Goal: Information Seeking & Learning: Learn about a topic

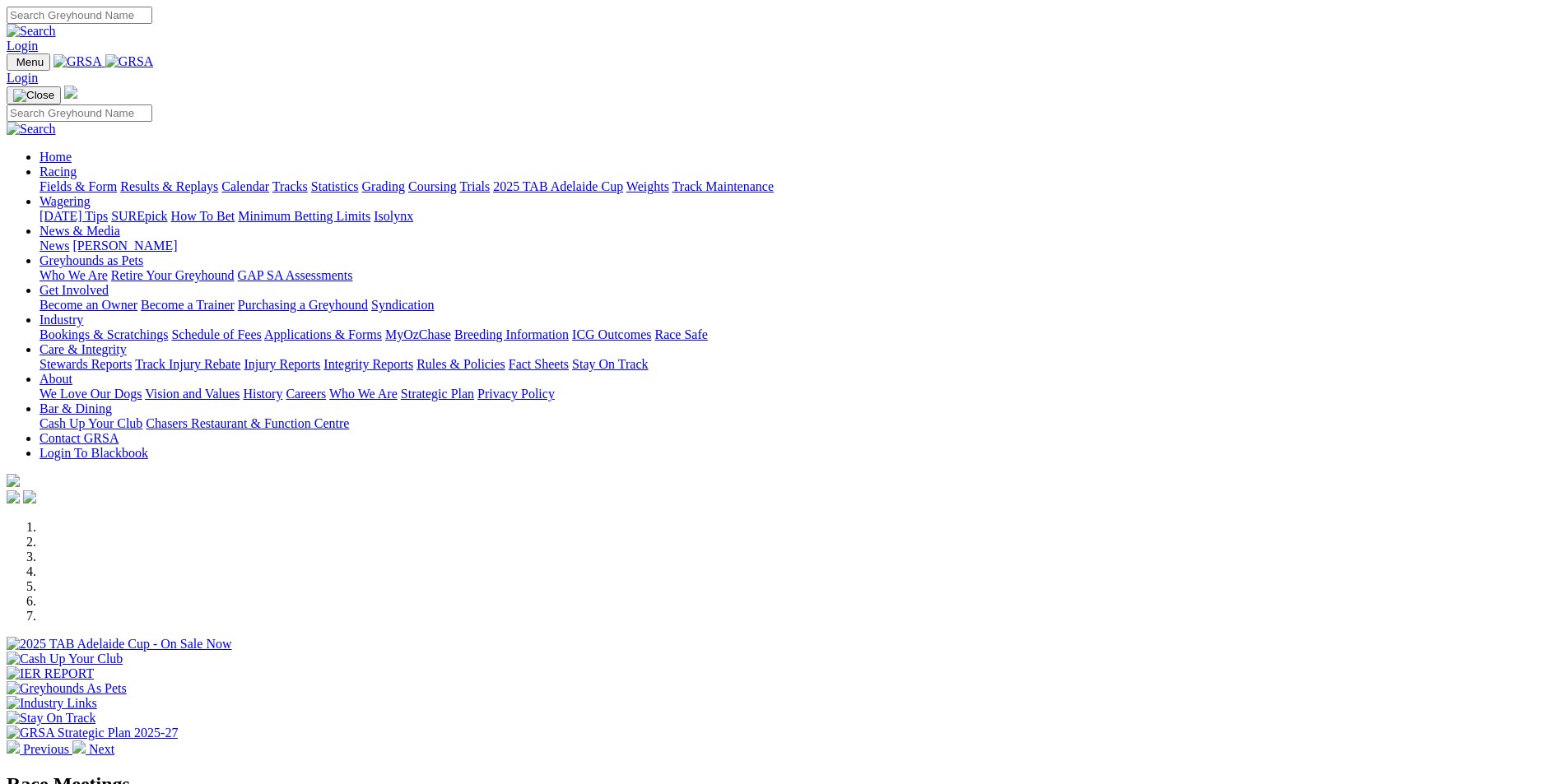
click at [218, 179] on link "Results & Replays" at bounding box center [169, 186] width 98 height 14
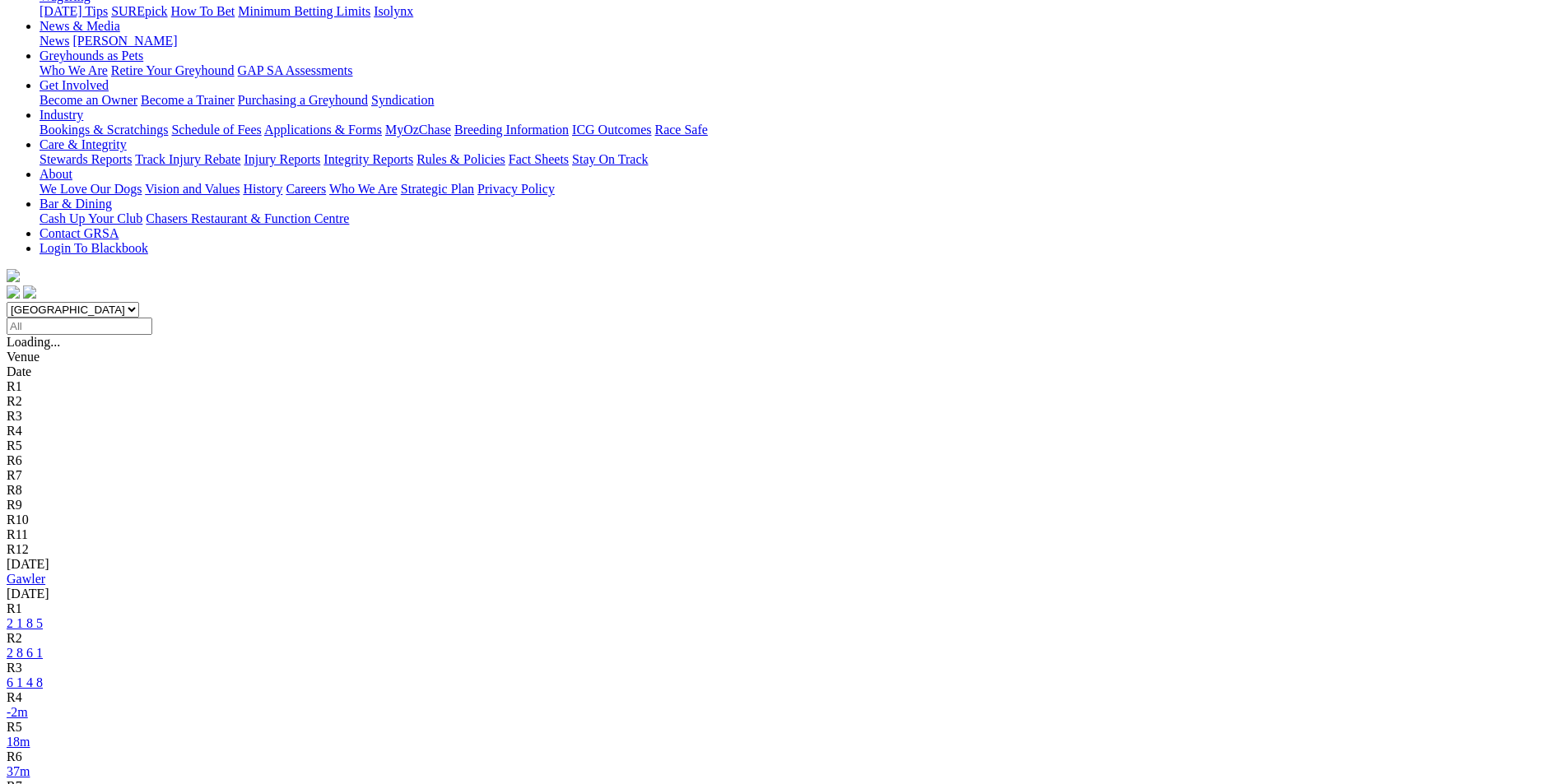
scroll to position [83, 0]
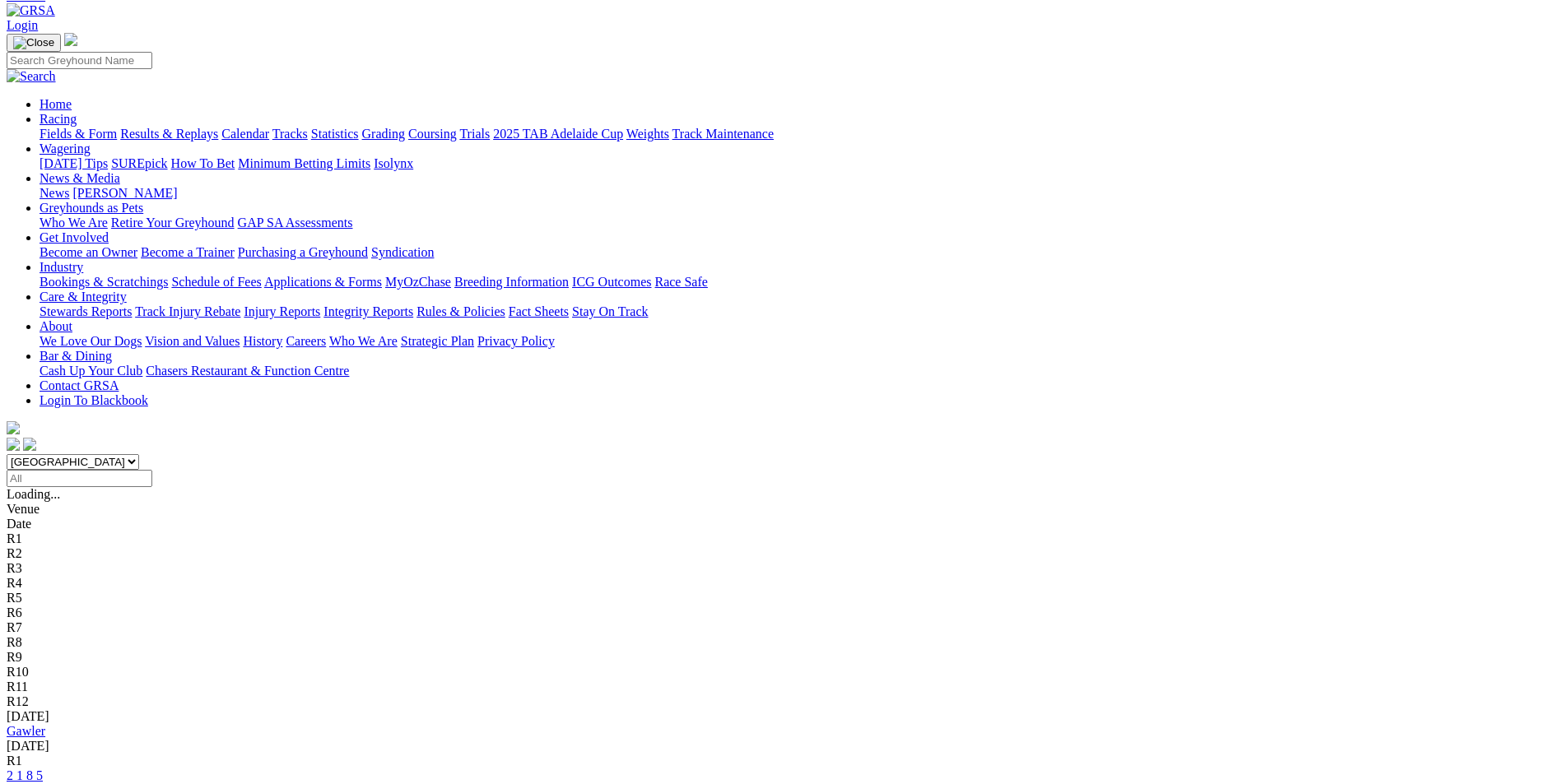
drag, startPoint x: 624, startPoint y: 119, endPoint x: 593, endPoint y: 141, distance: 38.0
click at [139, 454] on select "South Australia New South Wales Northern Territory Queensland Tasmania Victoria…" at bounding box center [72, 462] width 133 height 16
click at [152, 470] on input "Select date" at bounding box center [79, 478] width 146 height 18
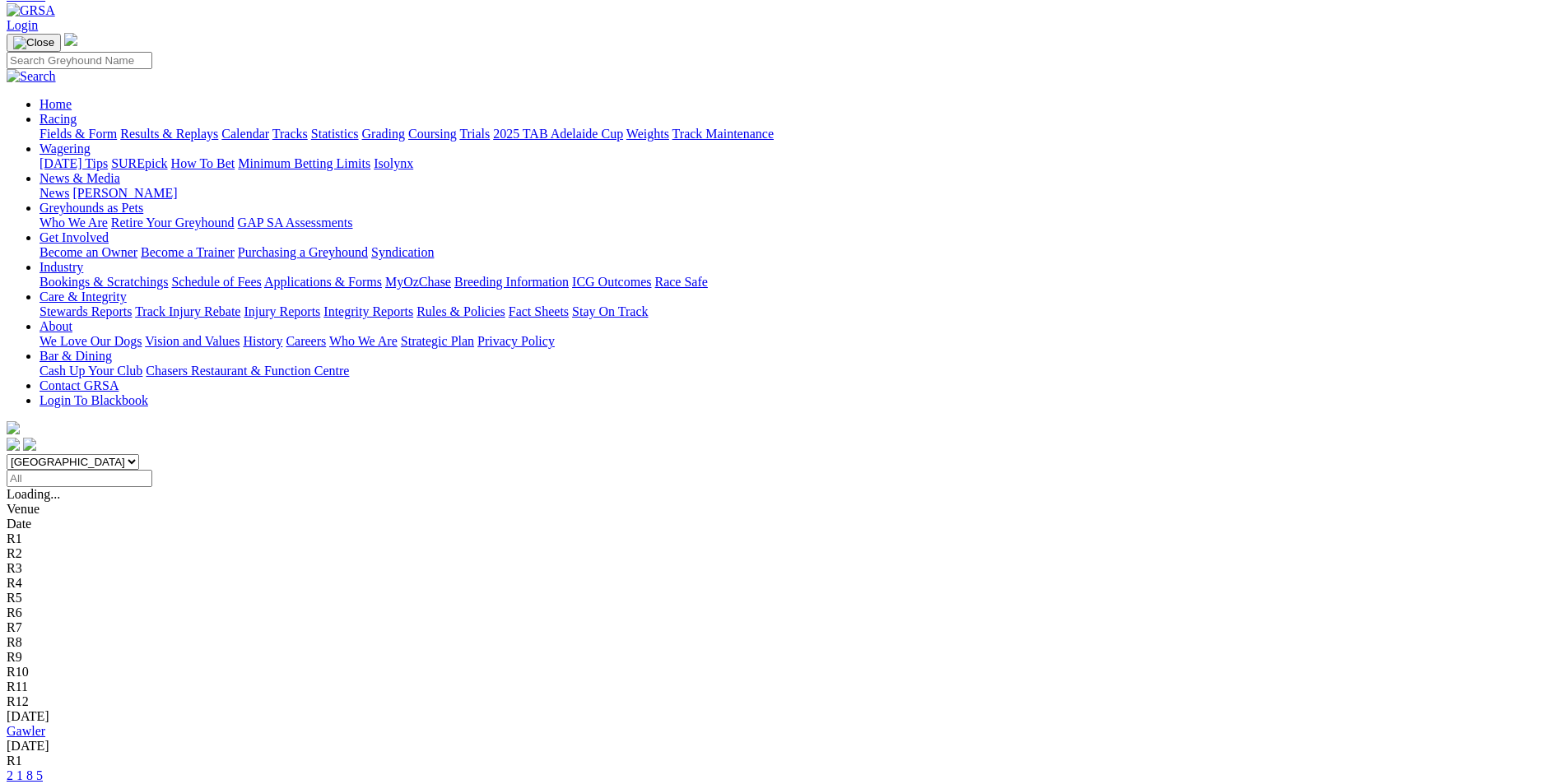
type input "Thursday, 31 Jul 2025"
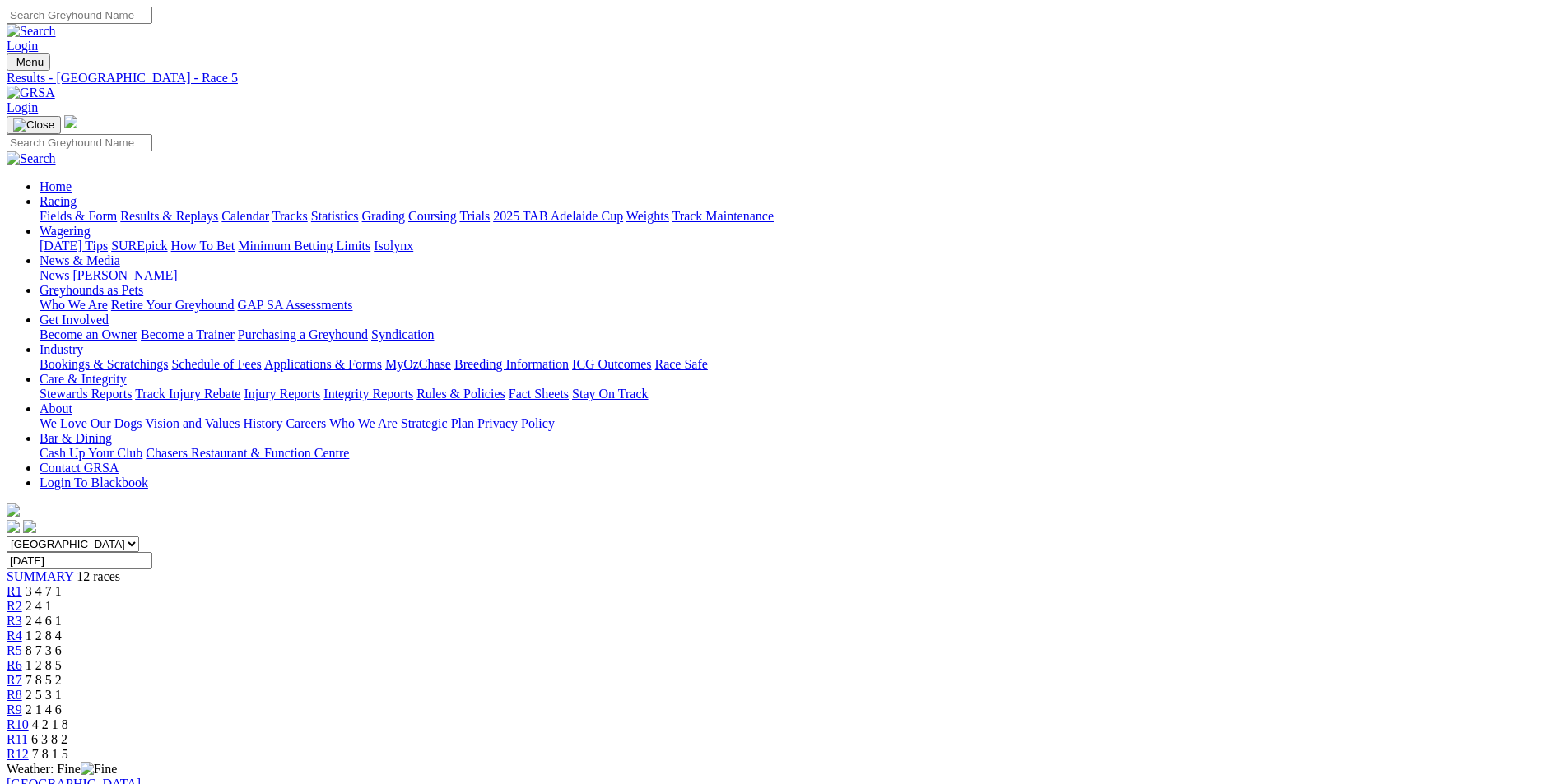
click at [152, 11] on input "Search" at bounding box center [79, 15] width 146 height 18
type input "reiko Terror"
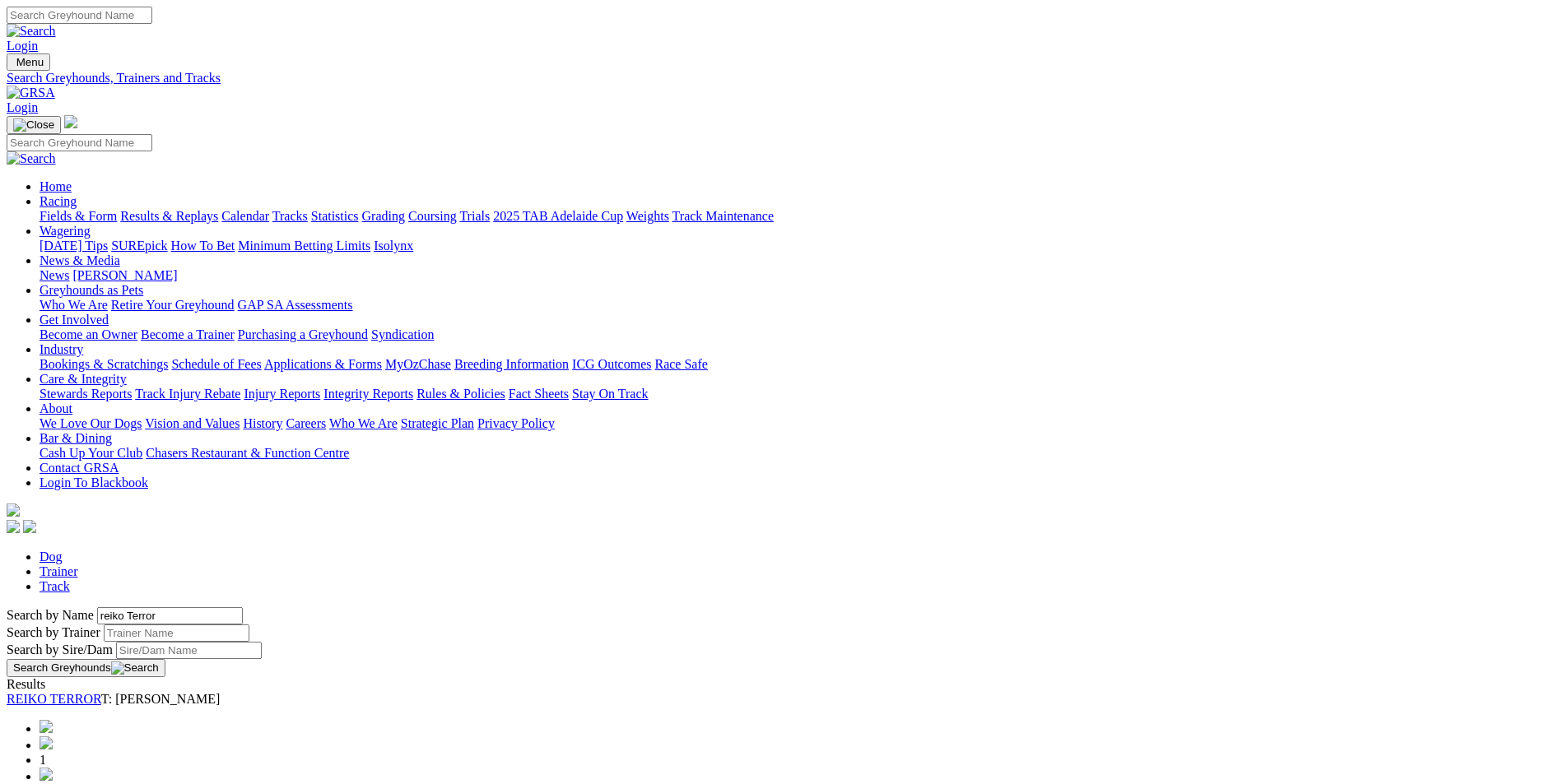
click at [101, 692] on link "REIKO TERROR" at bounding box center [54, 699] width 95 height 14
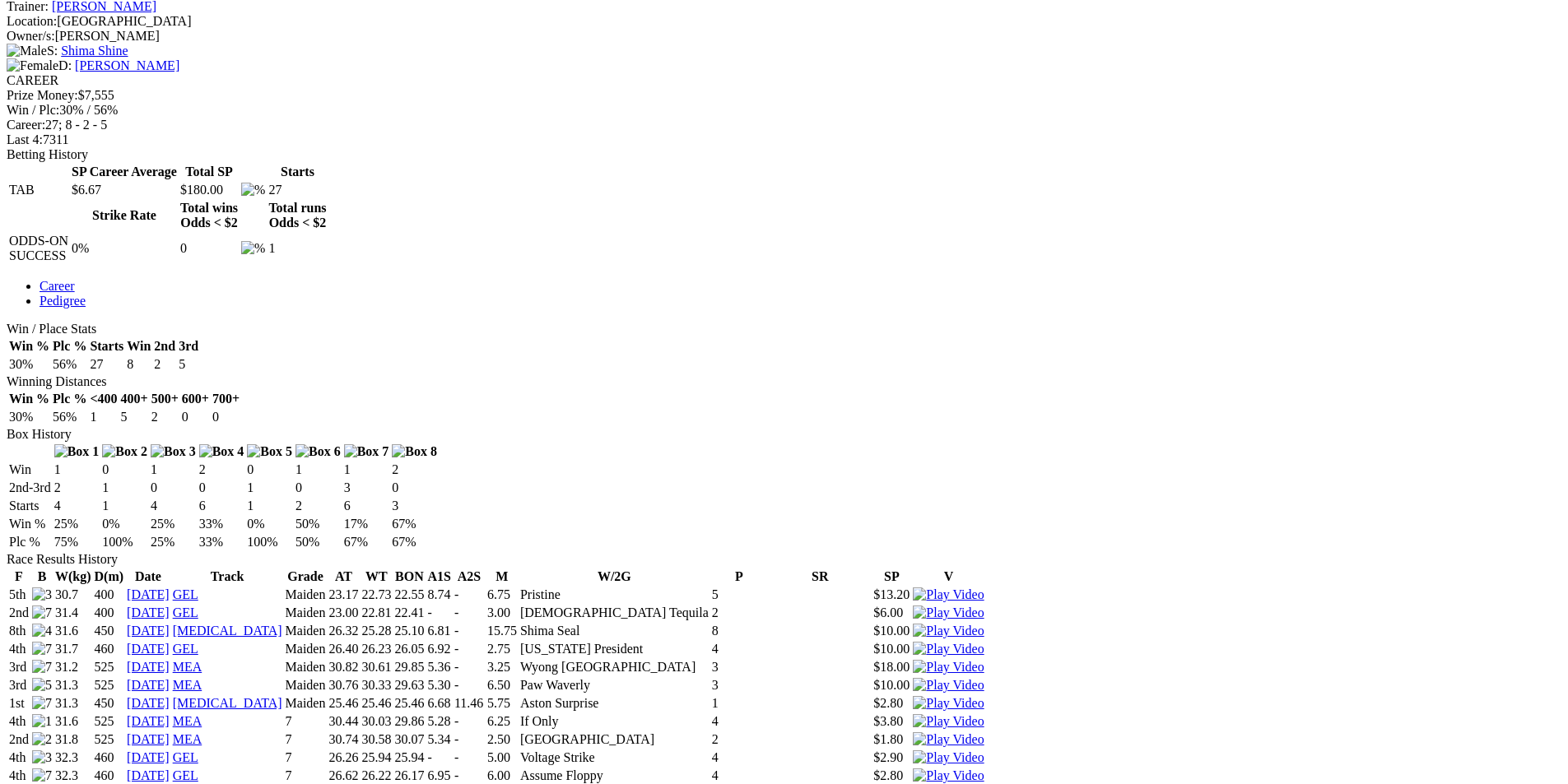
scroll to position [823, 0]
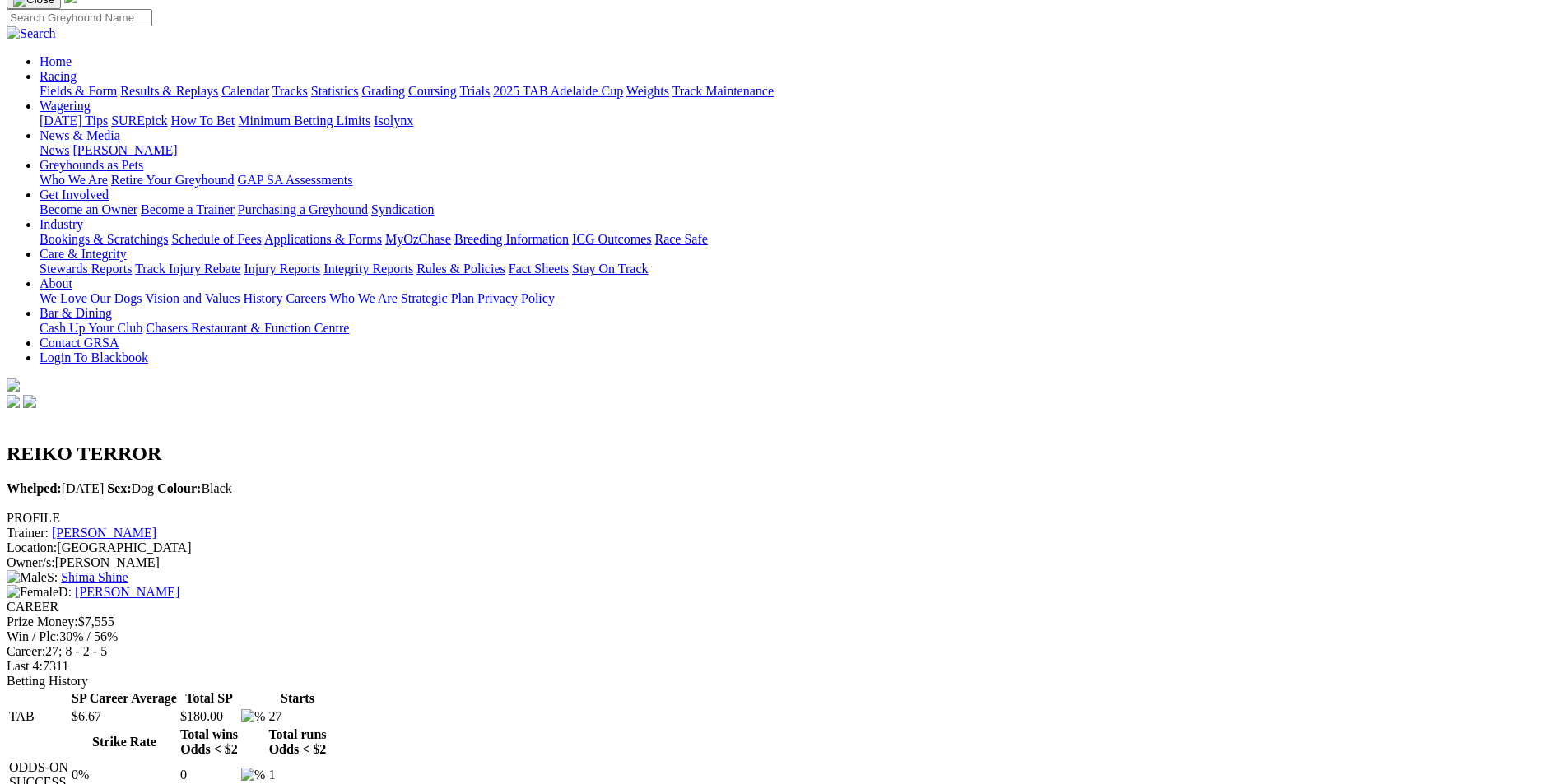
scroll to position [0, 0]
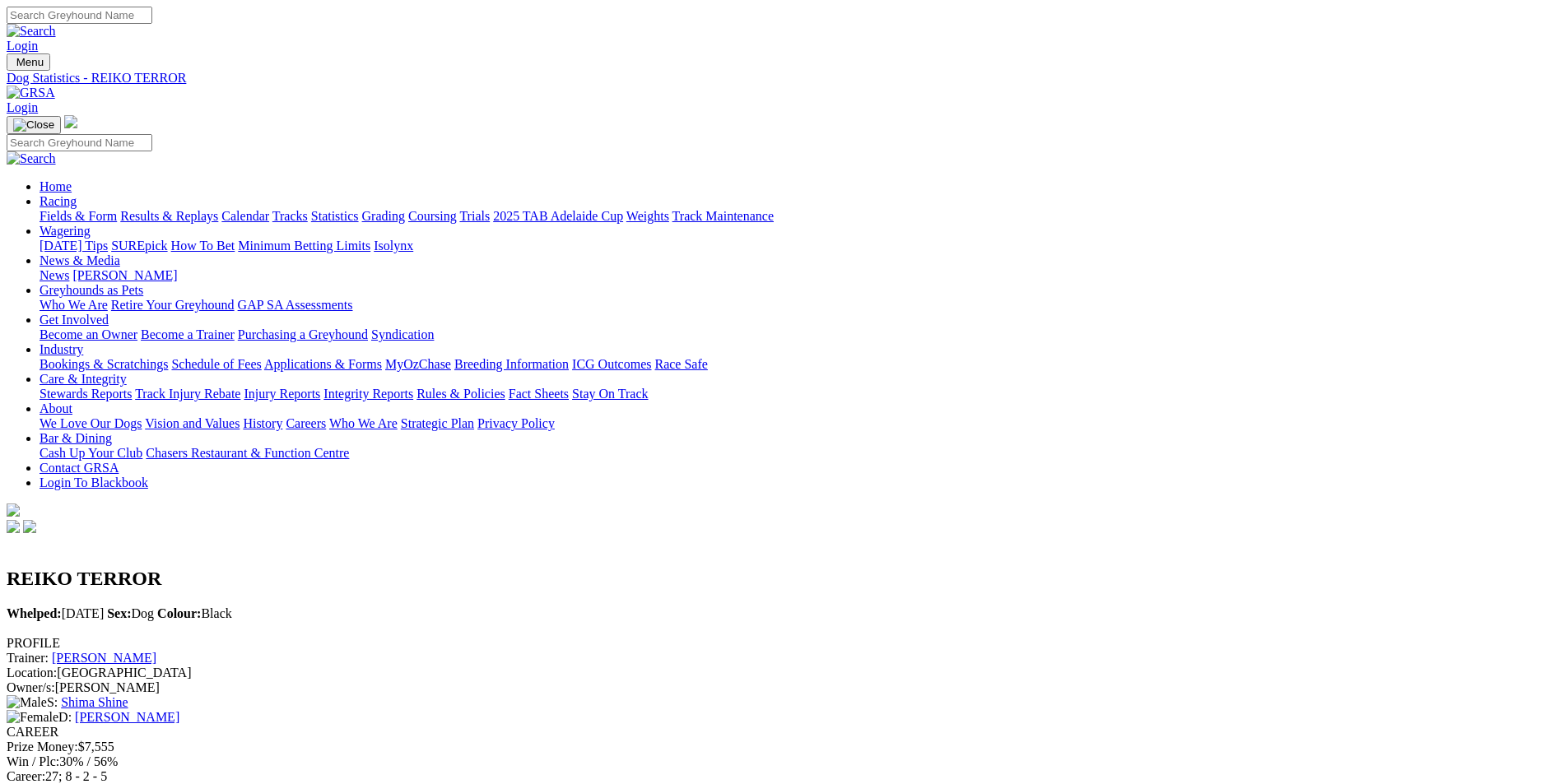
click at [117, 209] on link "Fields & Form" at bounding box center [78, 216] width 77 height 14
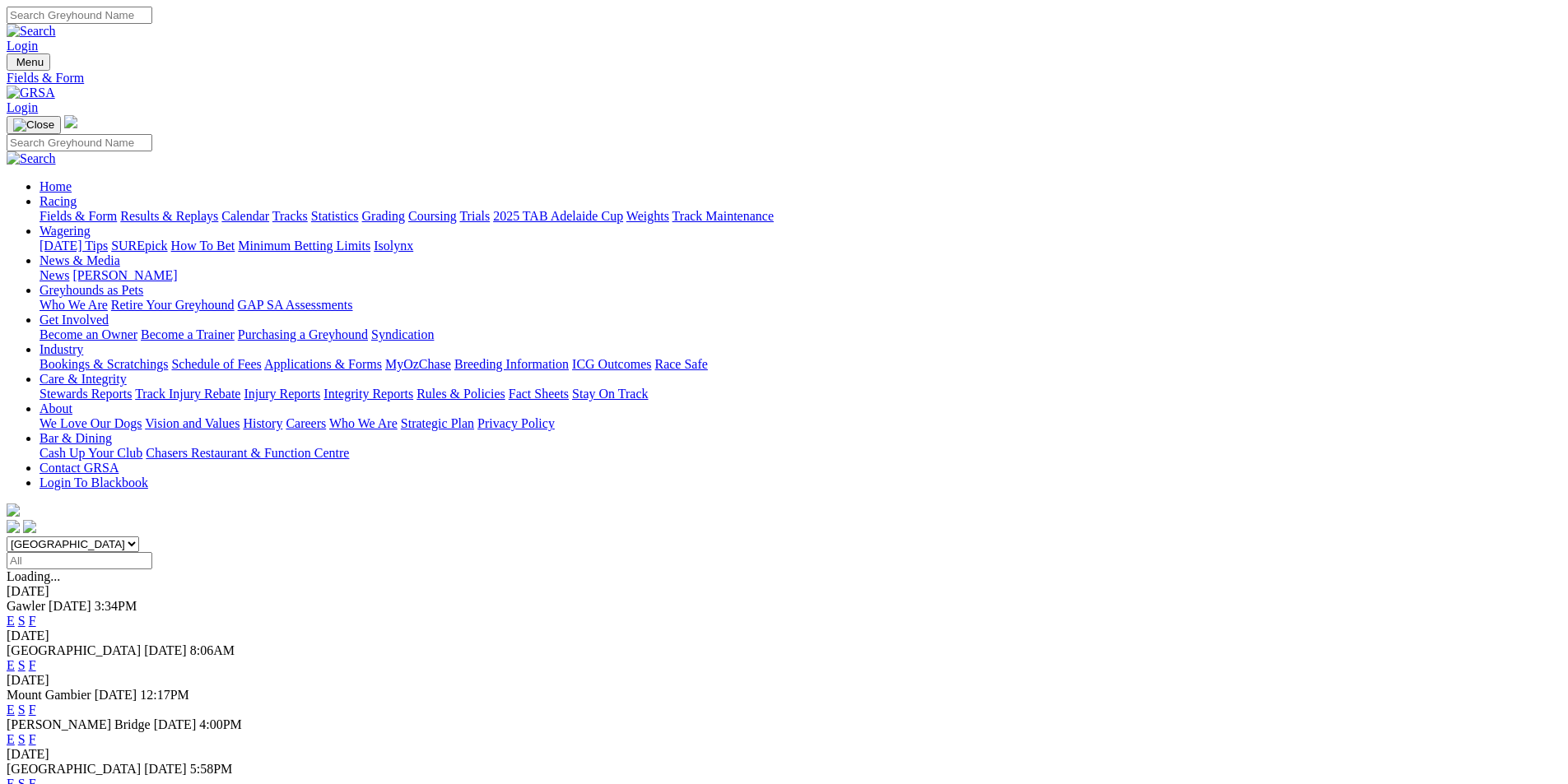
scroll to position [247, 0]
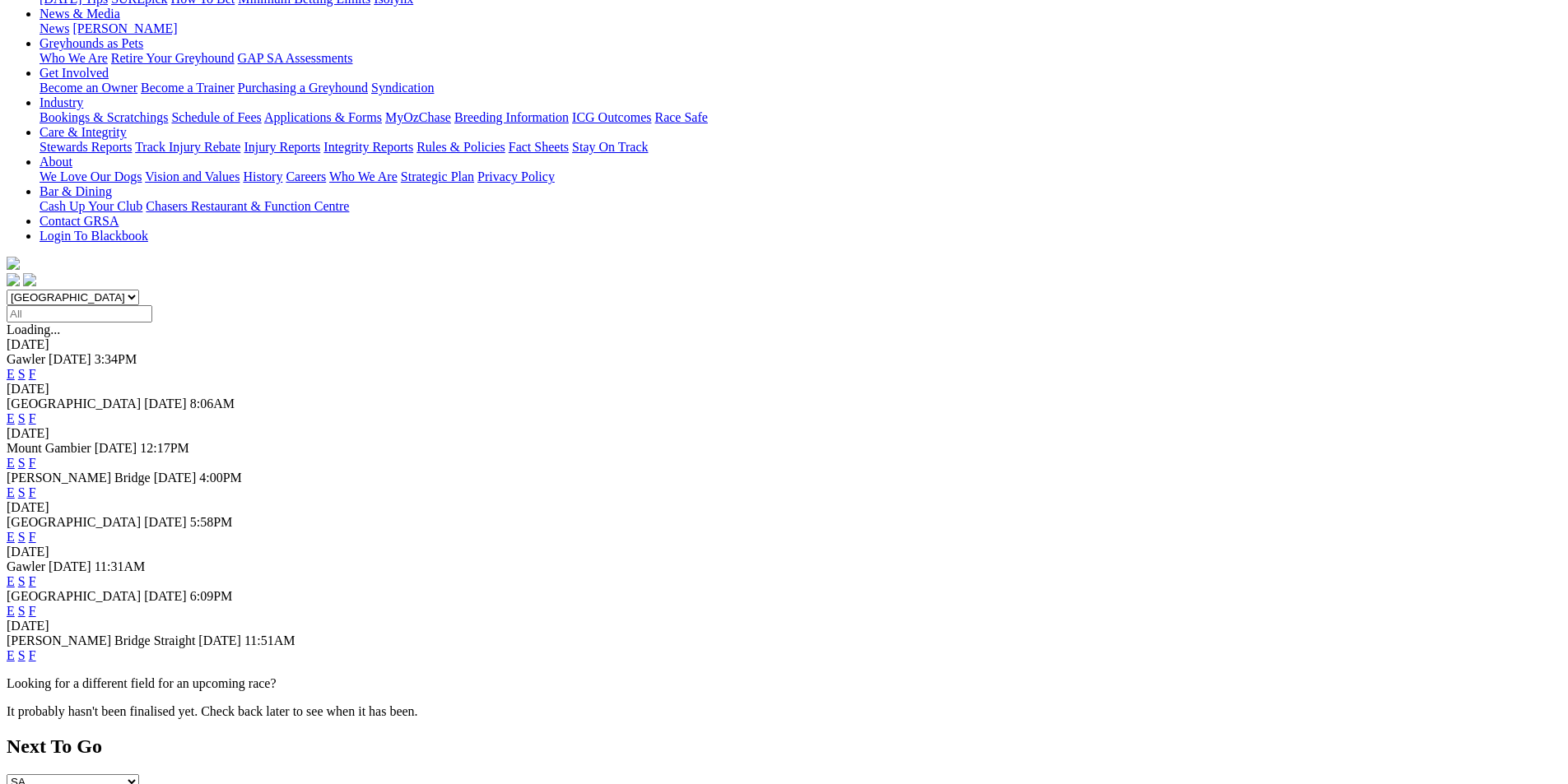
click at [36, 604] on link "F" at bounding box center [33, 611] width 7 height 14
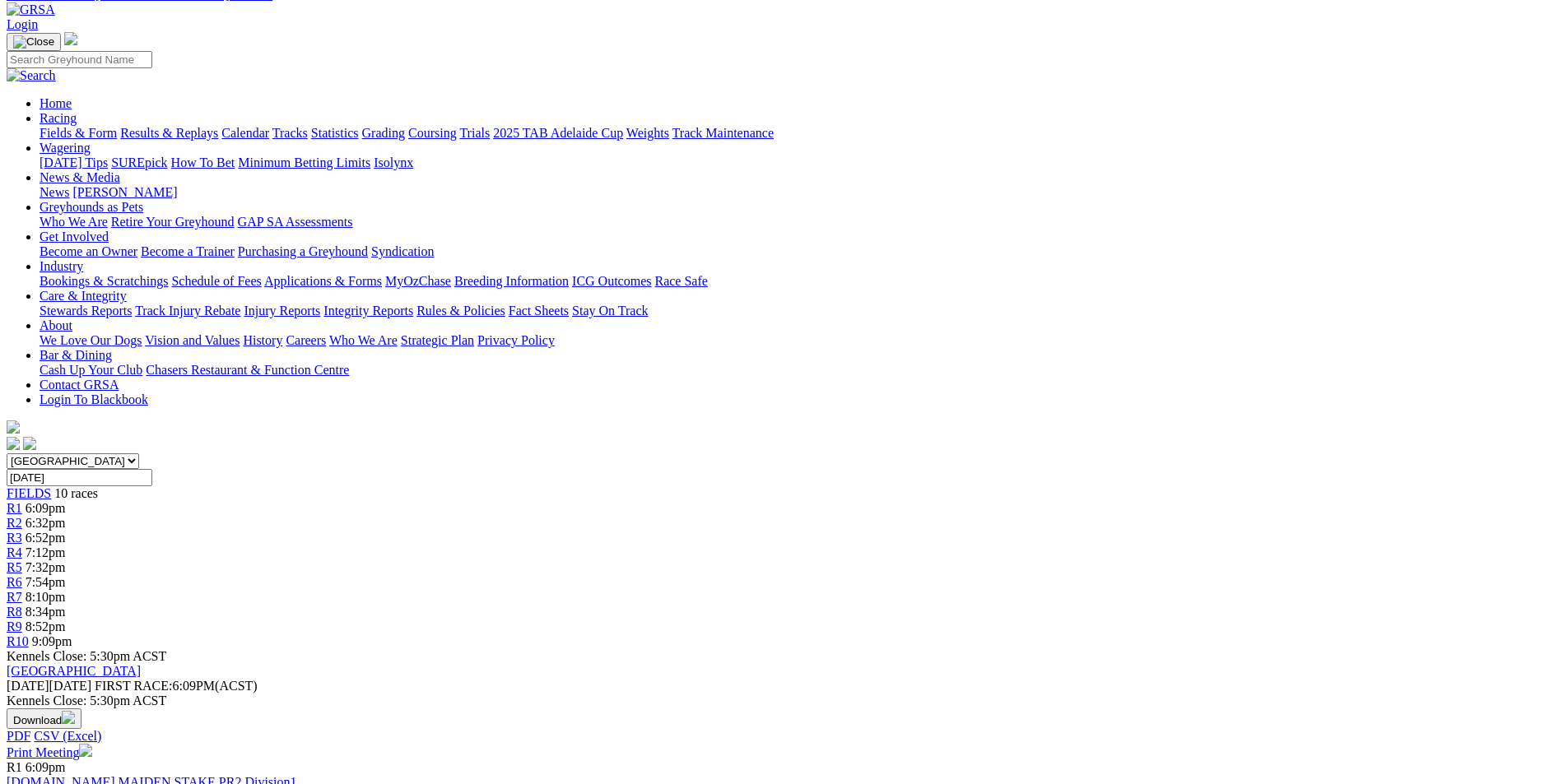
scroll to position [83, 0]
drag, startPoint x: 95, startPoint y: 248, endPoint x: 72, endPoint y: 85, distance: 164.6
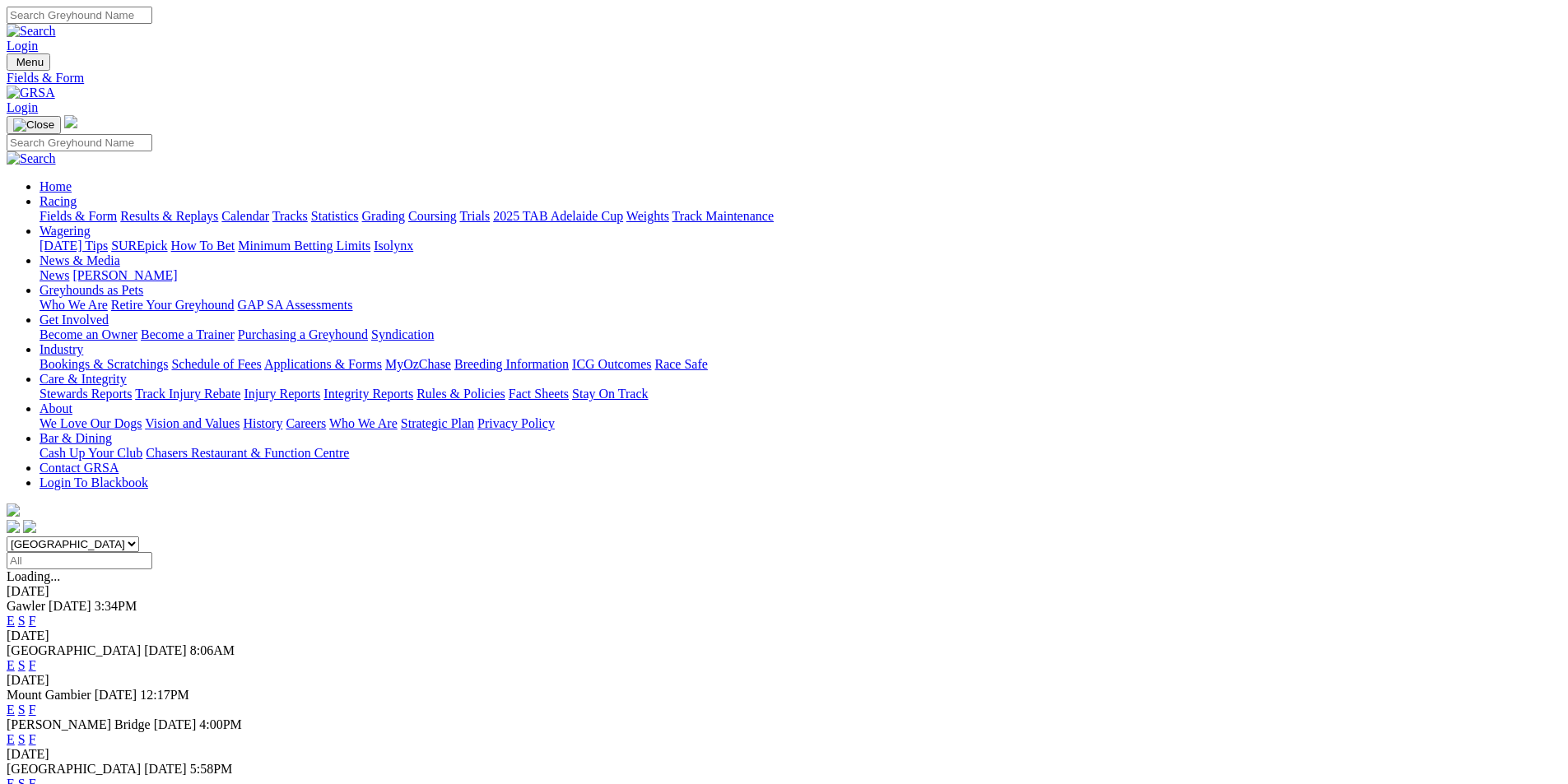
click at [152, 552] on input "Select date" at bounding box center [79, 561] width 146 height 18
type input "Monday, 18 Aug 2025"
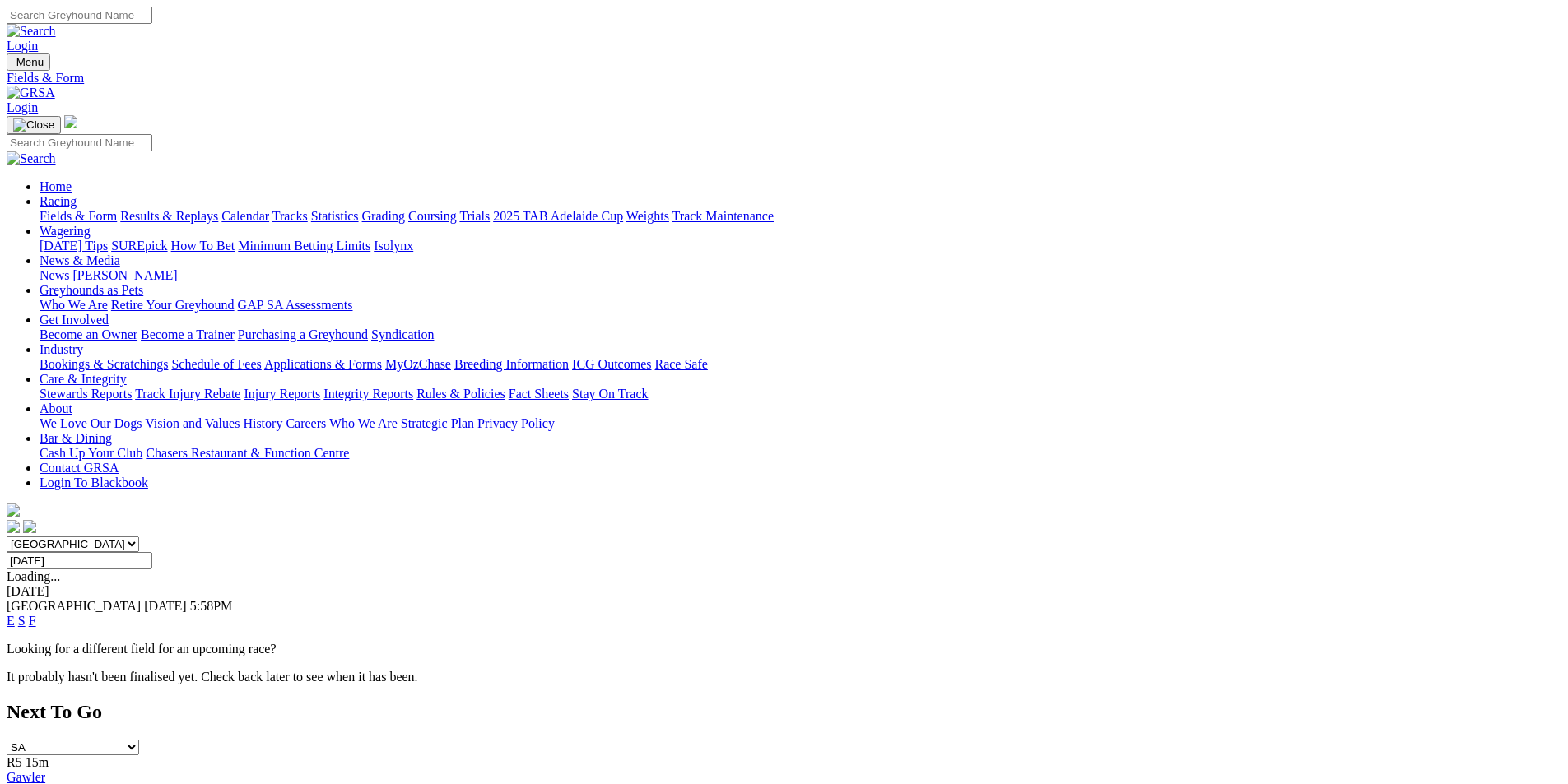
click at [36, 614] on link "F" at bounding box center [33, 621] width 7 height 14
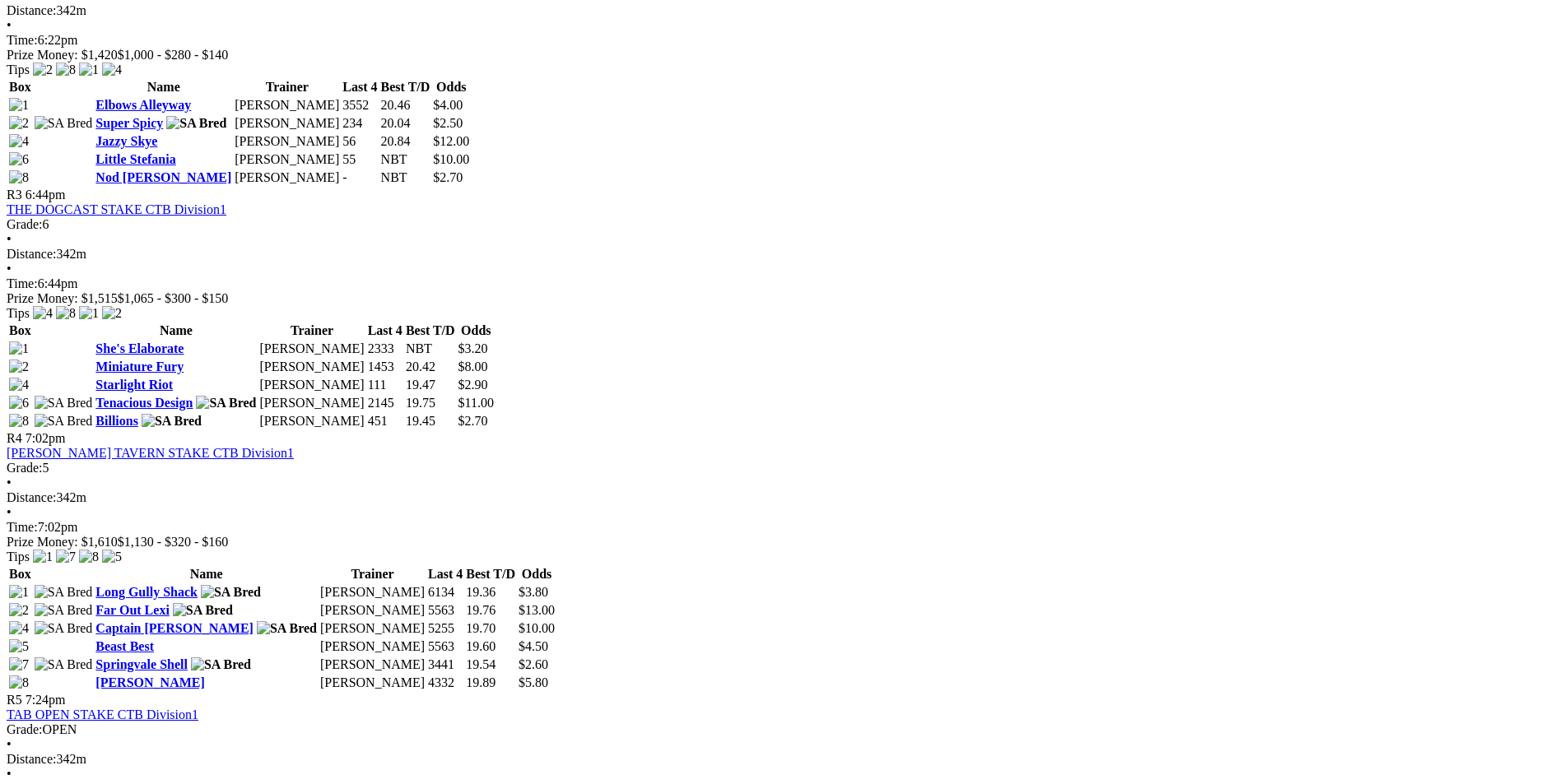
scroll to position [1152, 0]
